Goal: Transaction & Acquisition: Purchase product/service

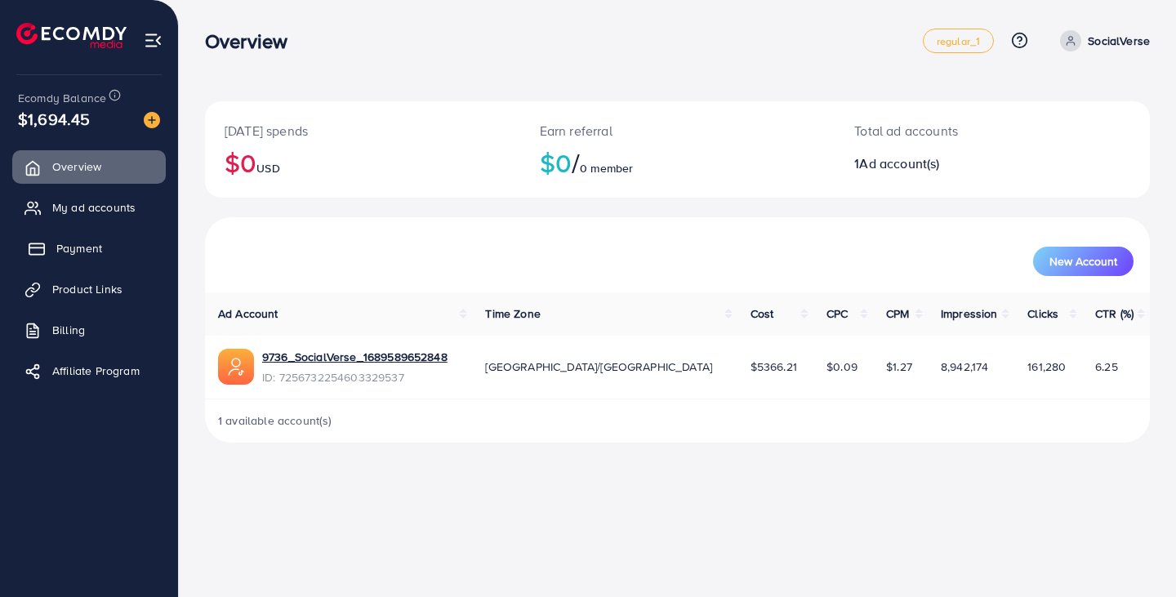
click at [112, 251] on link "Payment" at bounding box center [89, 248] width 154 height 33
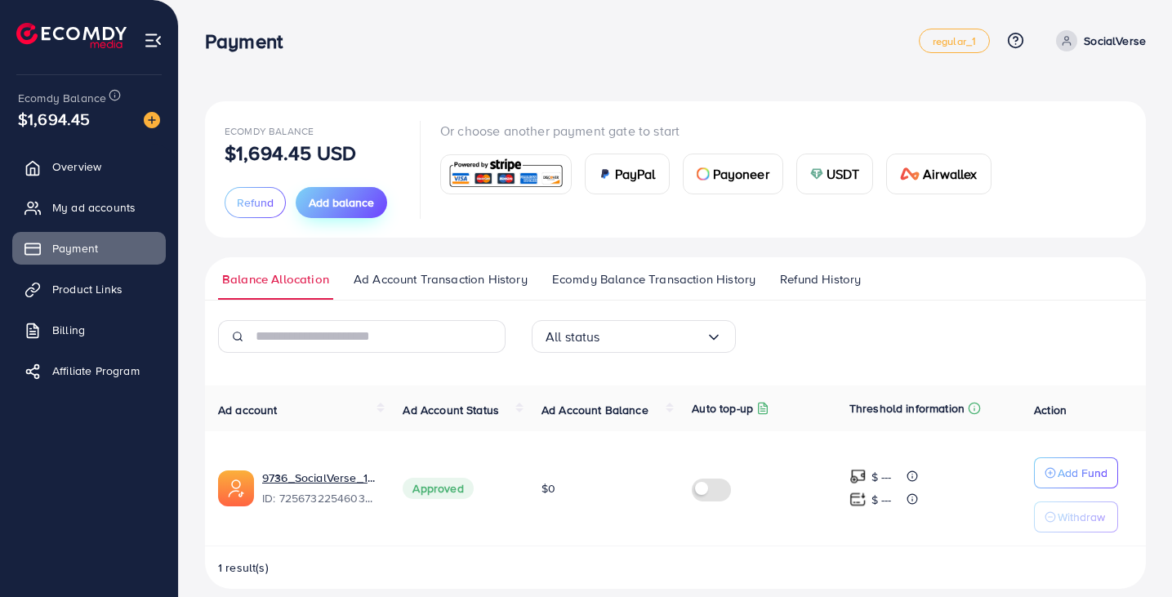
click at [321, 200] on span "Add balance" at bounding box center [341, 202] width 65 height 16
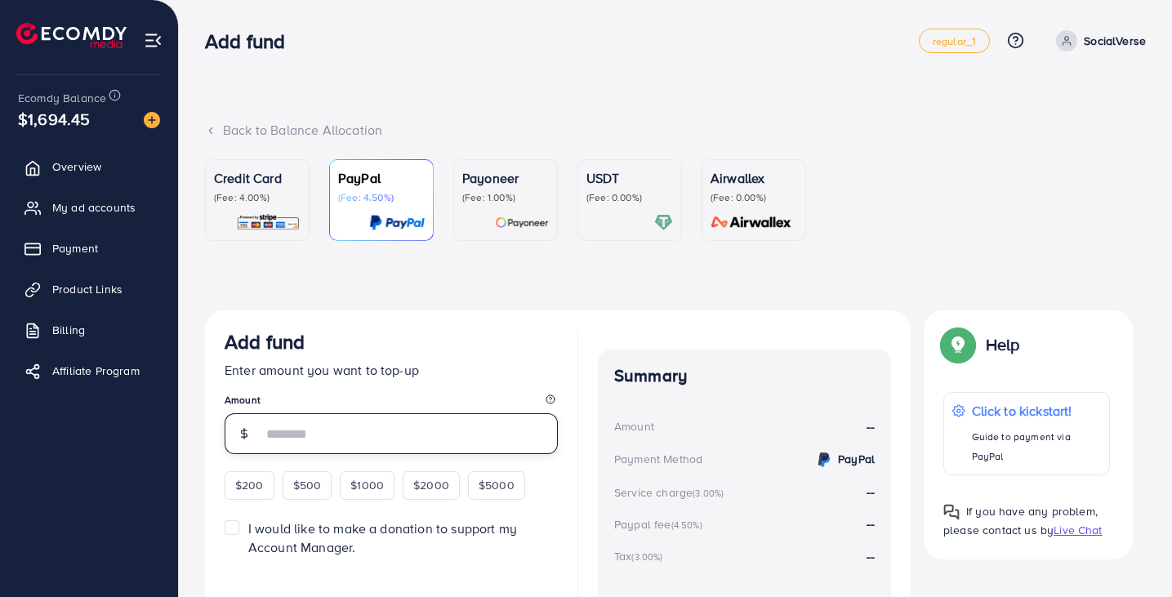
click at [361, 438] on input "number" at bounding box center [410, 433] width 296 height 41
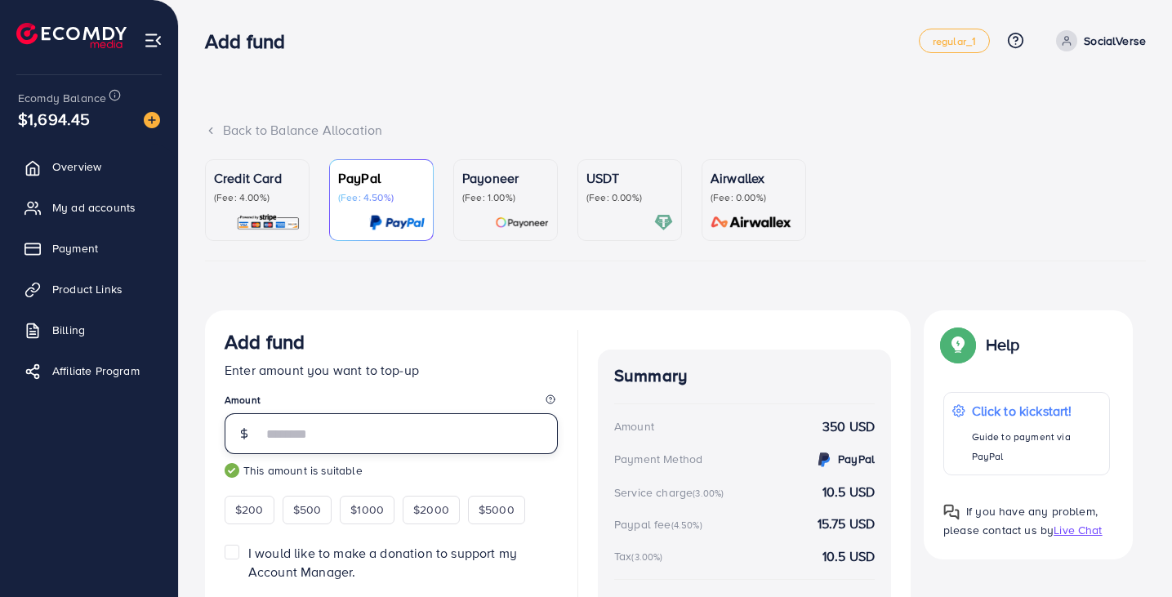
scroll to position [119, 0]
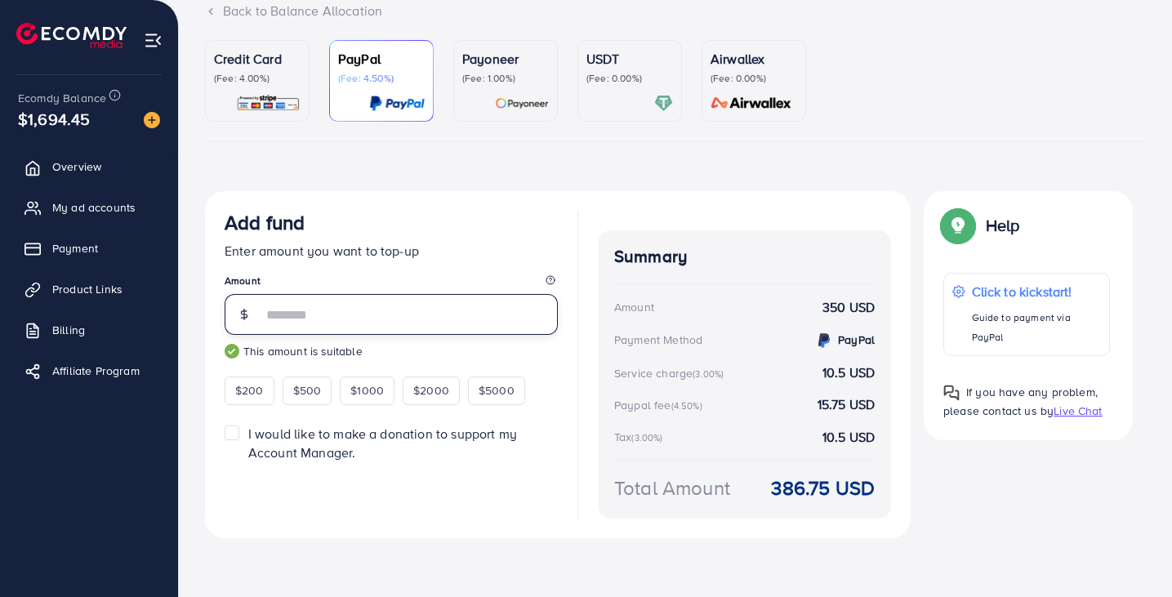
type input "***"
click at [271, 113] on link "Credit Card (Fee: 4.00%)" at bounding box center [257, 81] width 105 height 82
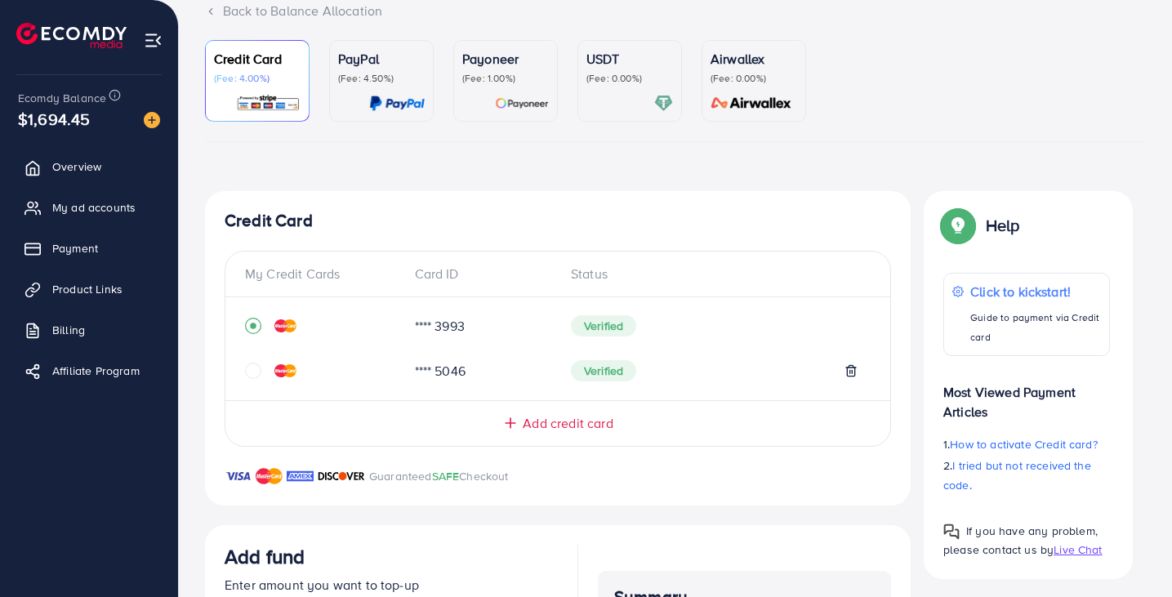
scroll to position [345, 0]
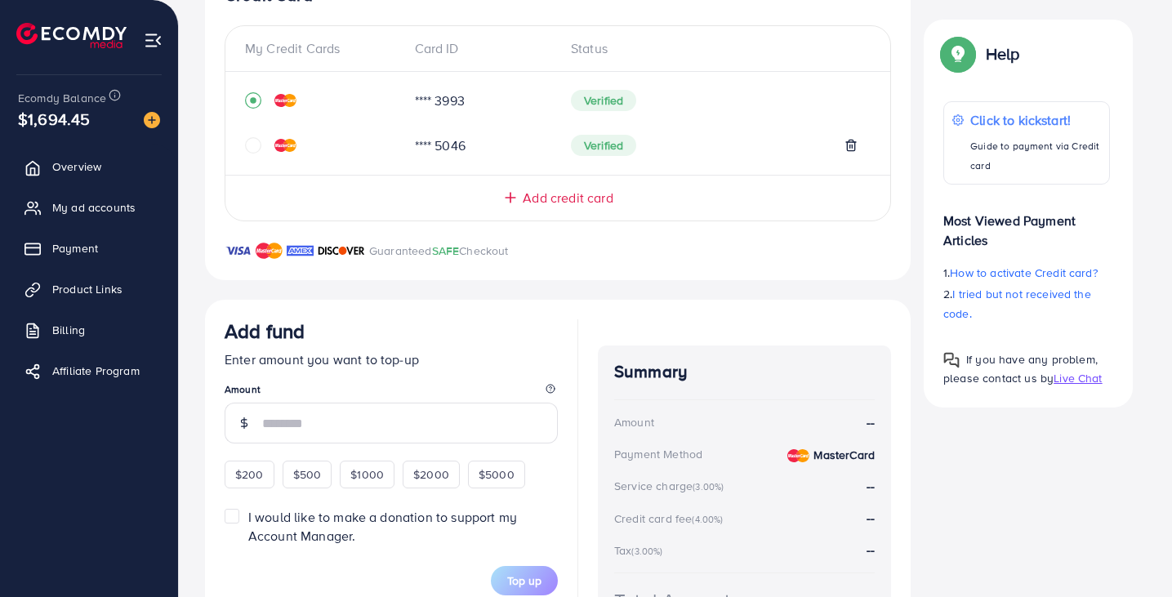
click at [354, 446] on div "Add fund Enter amount you want to top-up Amount $200 $500 $1000 $2000 $5000" at bounding box center [391, 403] width 333 height 169
click at [363, 434] on input "number" at bounding box center [410, 423] width 296 height 41
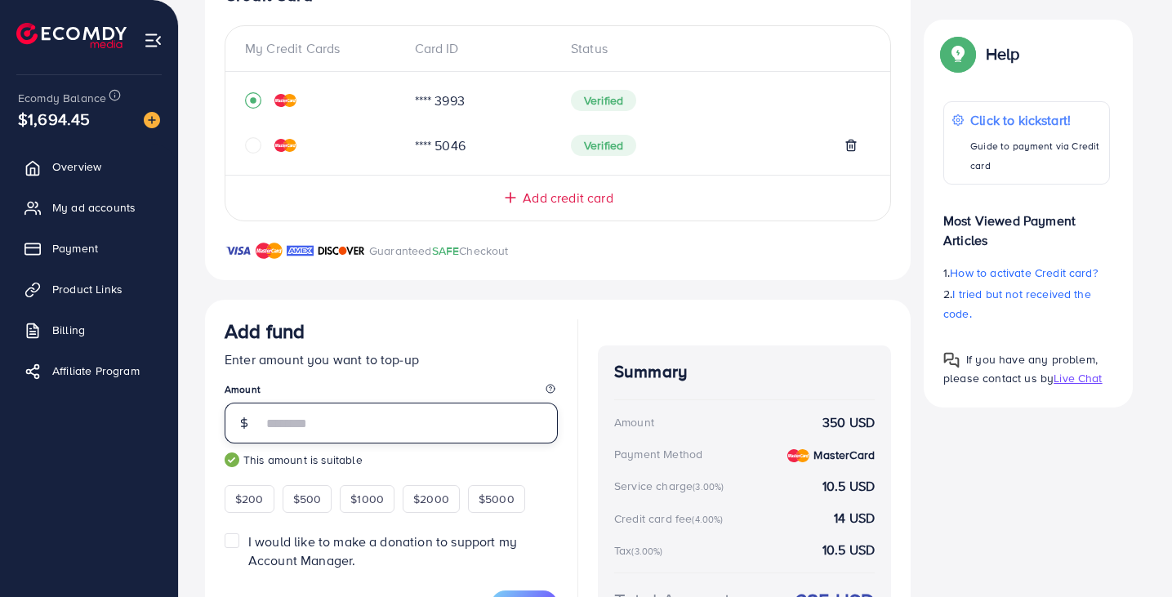
scroll to position [464, 0]
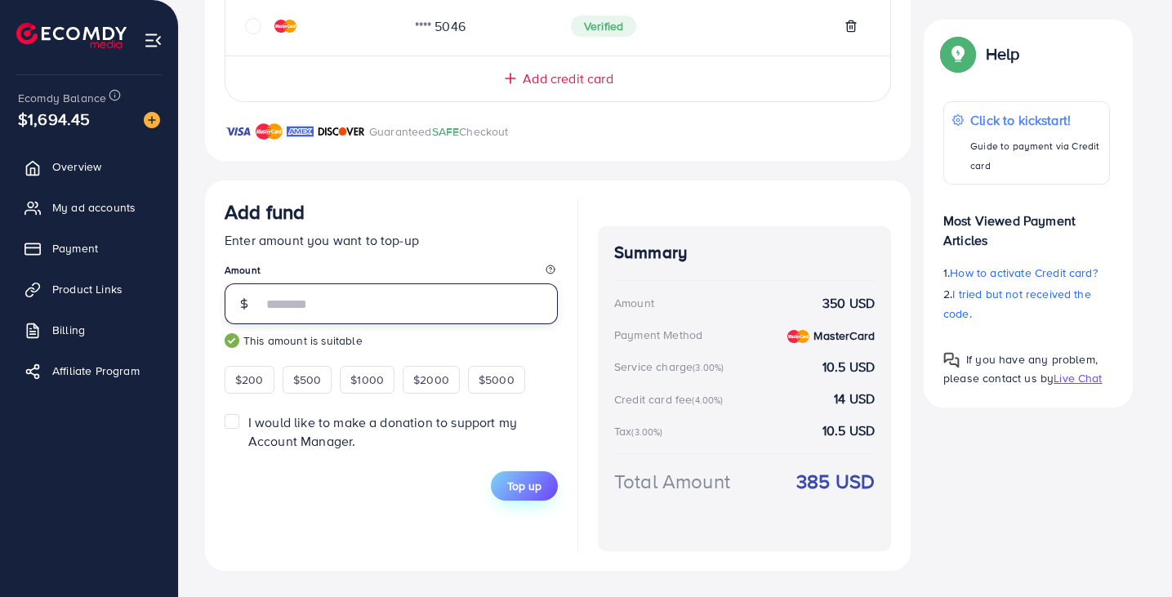
type input "***"
click at [531, 489] on span "Top up" at bounding box center [524, 486] width 34 height 16
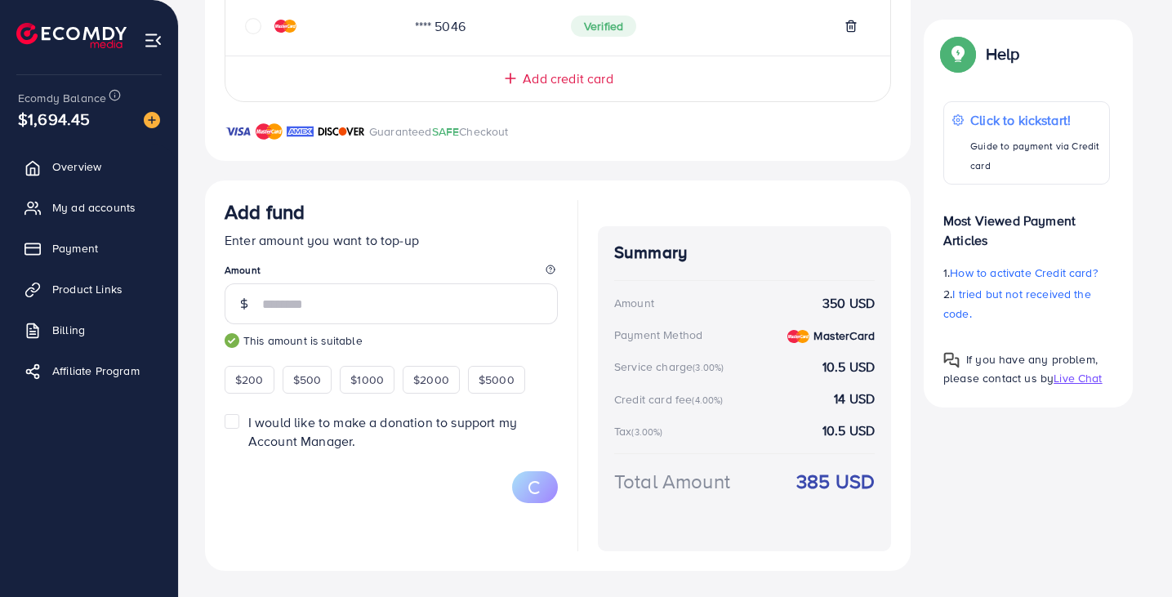
click at [539, 230] on p "Enter amount you want to top-up" at bounding box center [391, 240] width 333 height 20
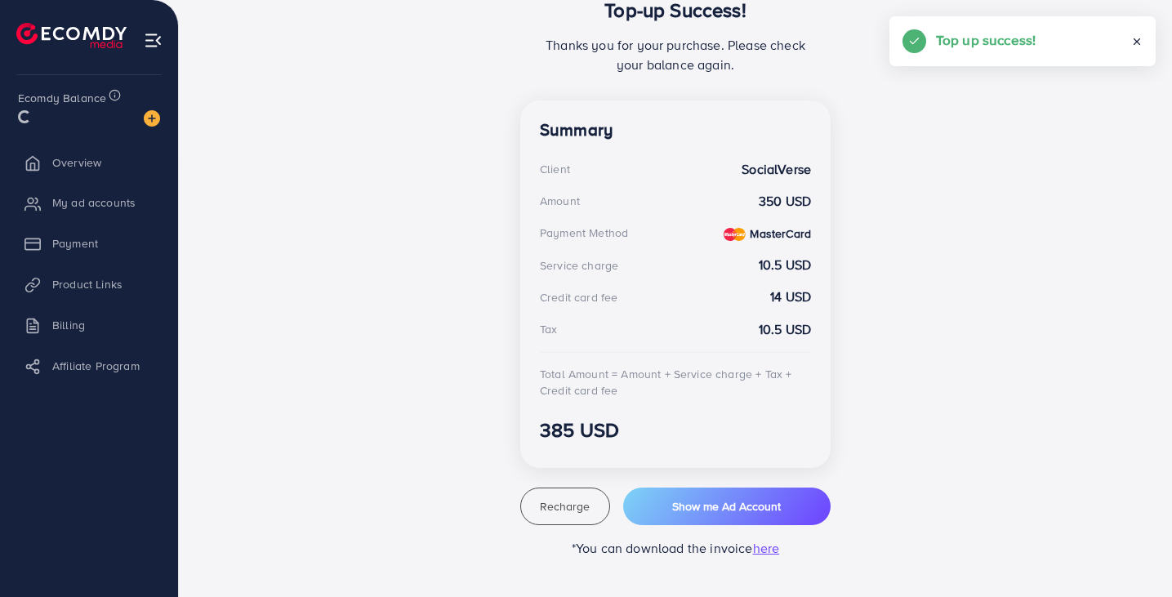
scroll to position [375, 0]
